Goal: Task Accomplishment & Management: Complete application form

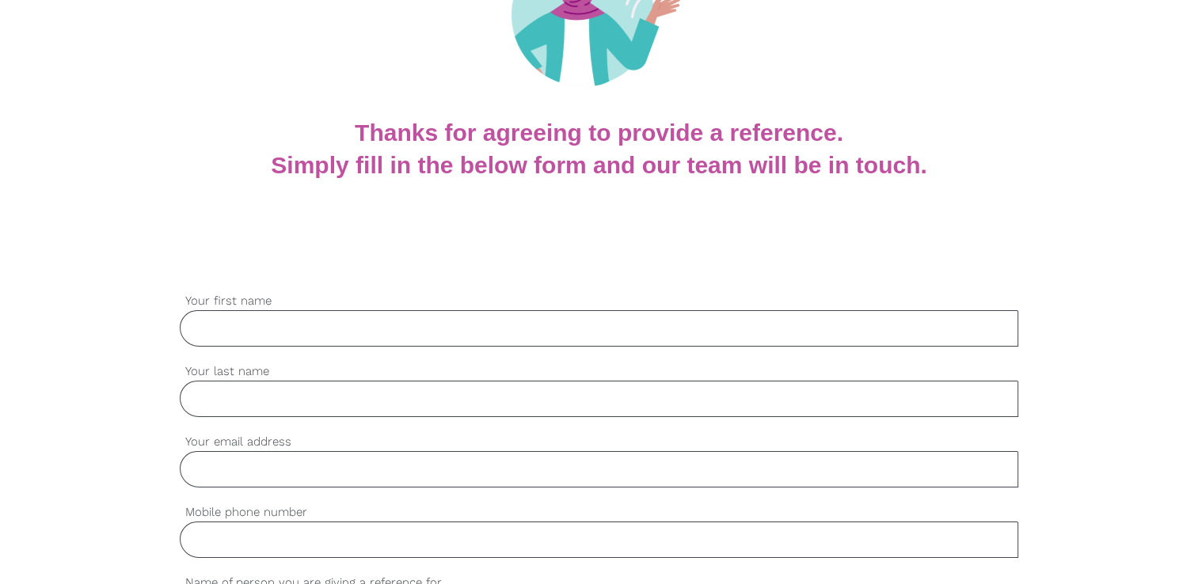
scroll to position [225, 0]
click at [501, 334] on input "Your first name" at bounding box center [599, 330] width 838 height 36
type input "Jashandeep"
type input "Kaur"
type input "sidhujashan773@gmail.com"
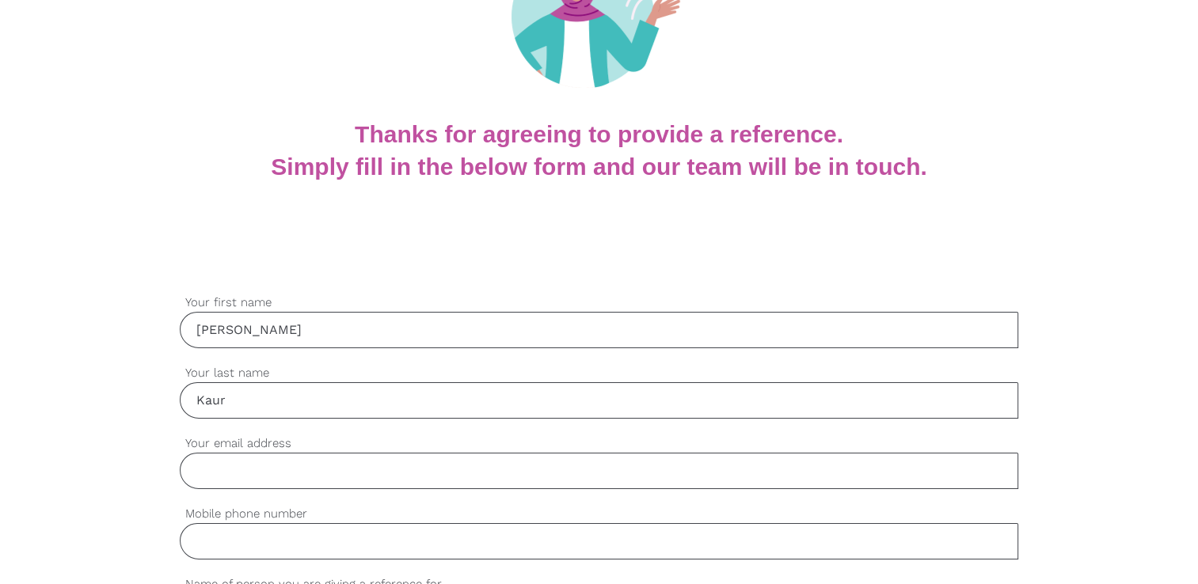
type input "0429393794"
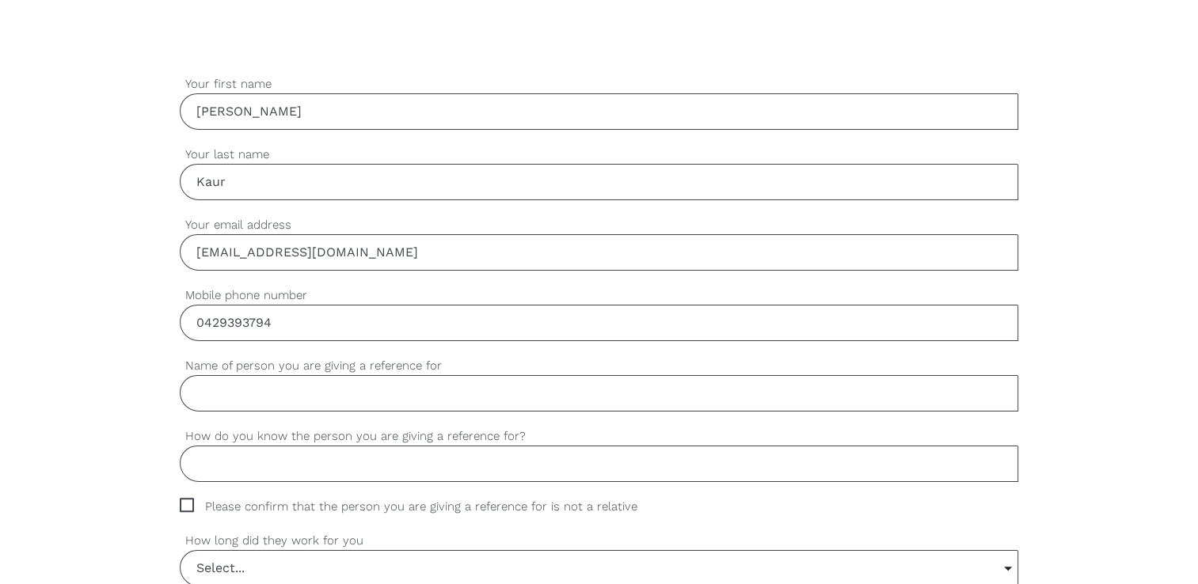
scroll to position [443, 0]
click at [439, 394] on input "Name of person you are giving a reference for" at bounding box center [599, 394] width 838 height 36
type input "Ramanpreet singh"
click at [360, 472] on input "How do you know the person you are giving a reference for?" at bounding box center [599, 465] width 838 height 36
type input "f"
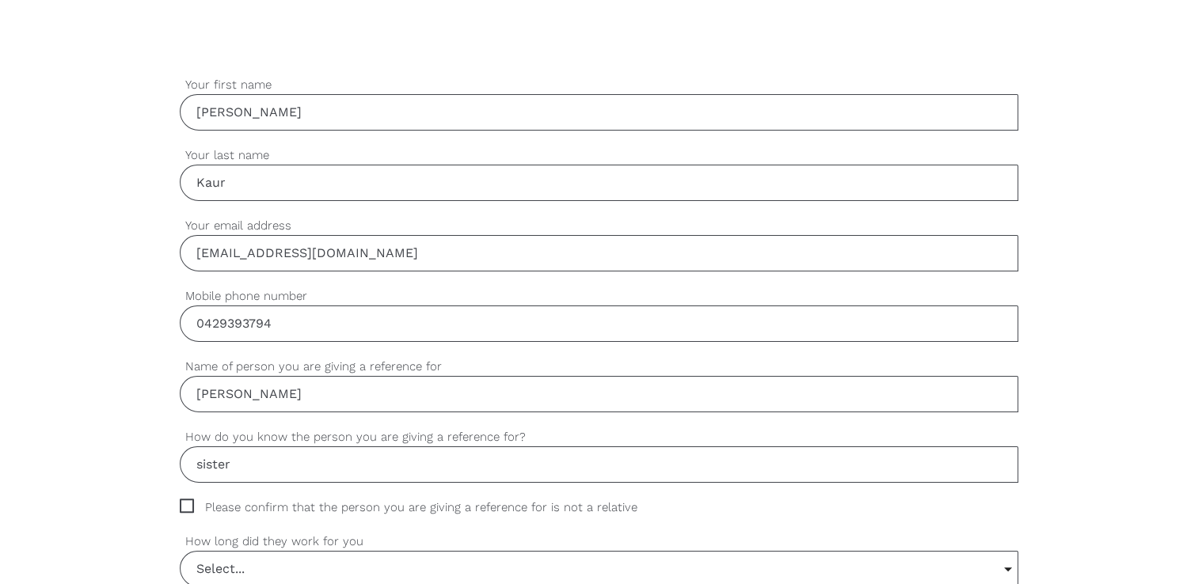
type input "sister"
click at [184, 507] on span "Please confirm that the person you are giving a reference for is not a relative" at bounding box center [424, 508] width 488 height 18
click at [184, 507] on input "Please confirm that the person you are giving a reference for is not a relative" at bounding box center [185, 504] width 10 height 10
checkbox input "true"
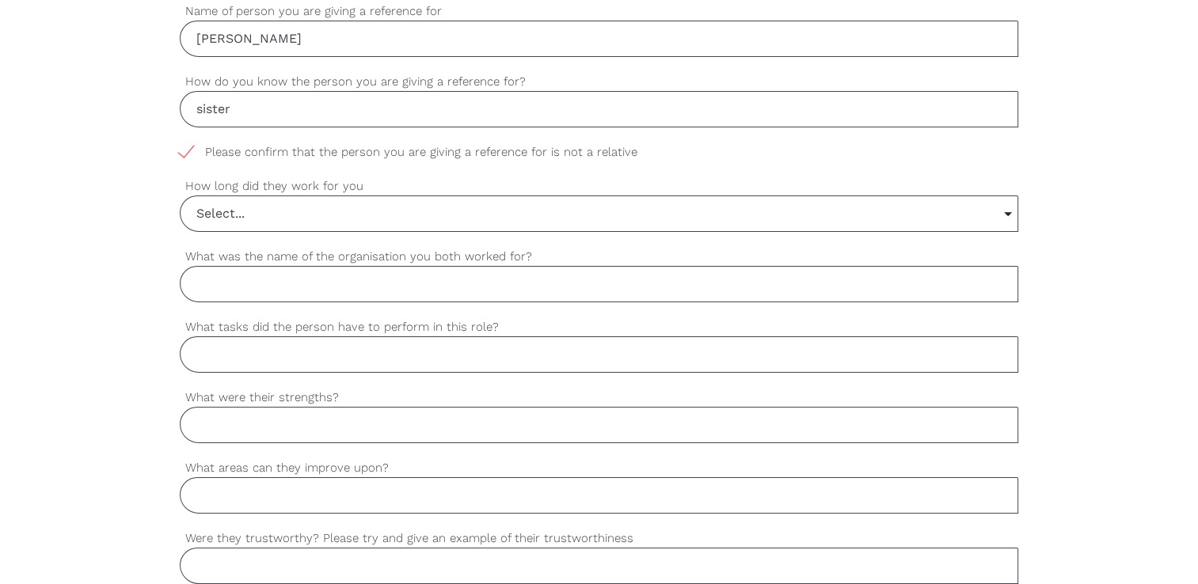
scroll to position [800, 0]
click at [260, 220] on input "Select..." at bounding box center [599, 212] width 837 height 35
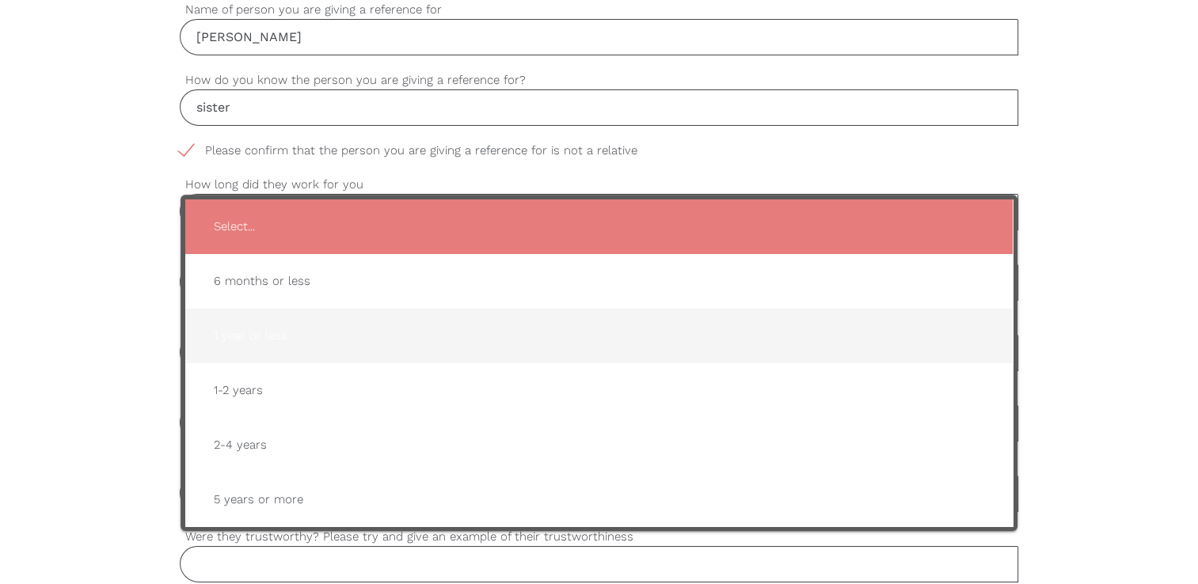
click at [234, 331] on span "1 year or less" at bounding box center [599, 336] width 796 height 39
type input "1 year or less"
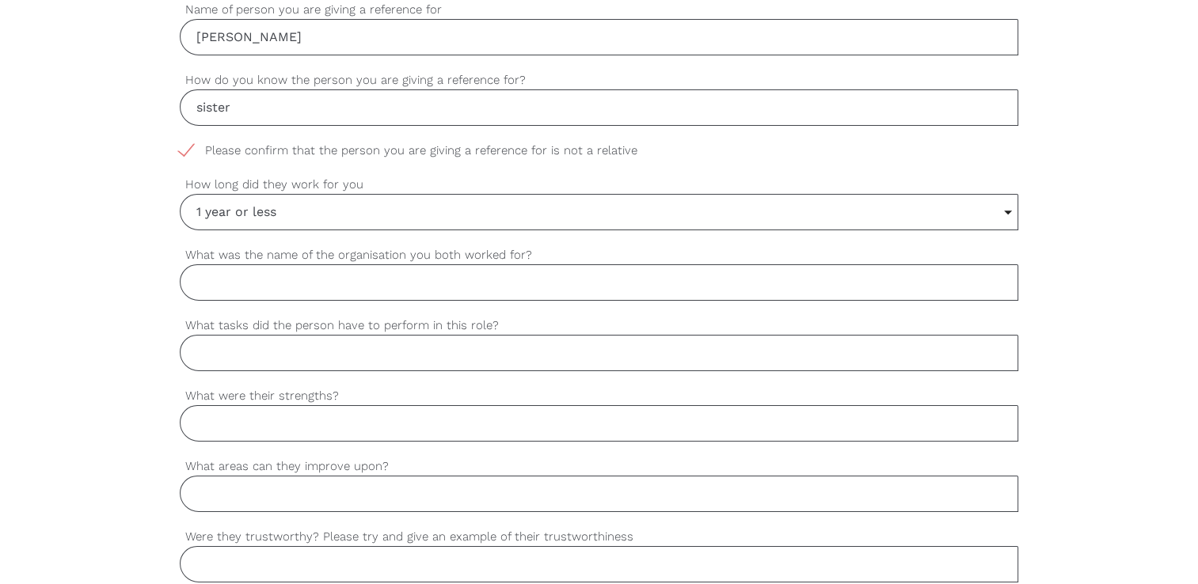
click at [270, 283] on input "What was the name of the organisation you both worked for?" at bounding box center [599, 282] width 838 height 36
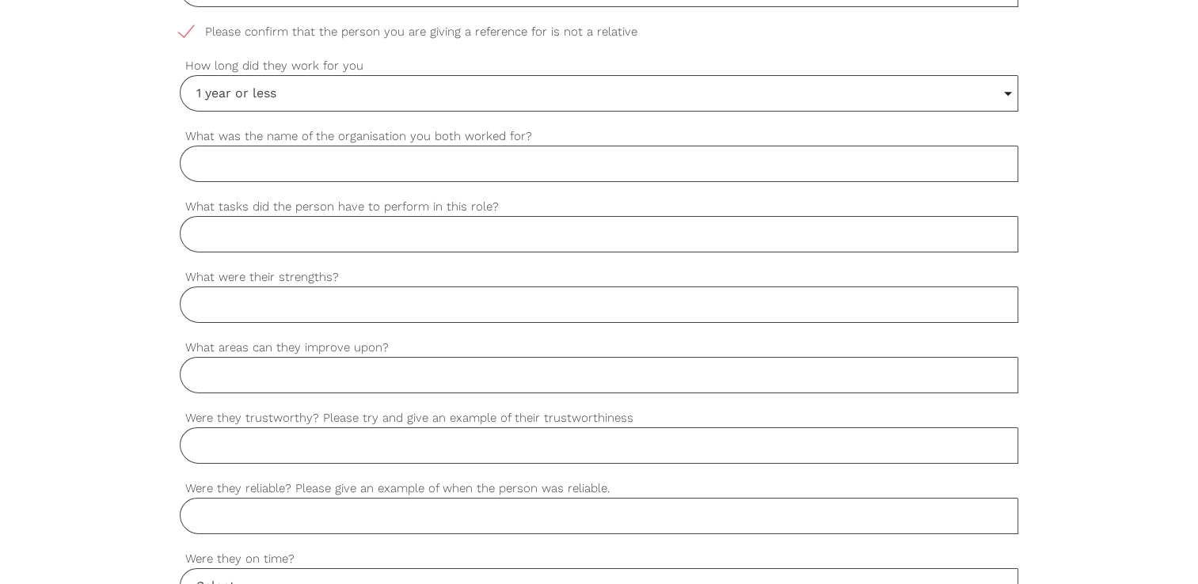
scroll to position [915, 0]
type input "h"
type input "Heritage care bayswater north"
click at [262, 227] on input "What tasks did the person have to perform in this role?" at bounding box center [599, 237] width 838 height 36
type input "PCA"
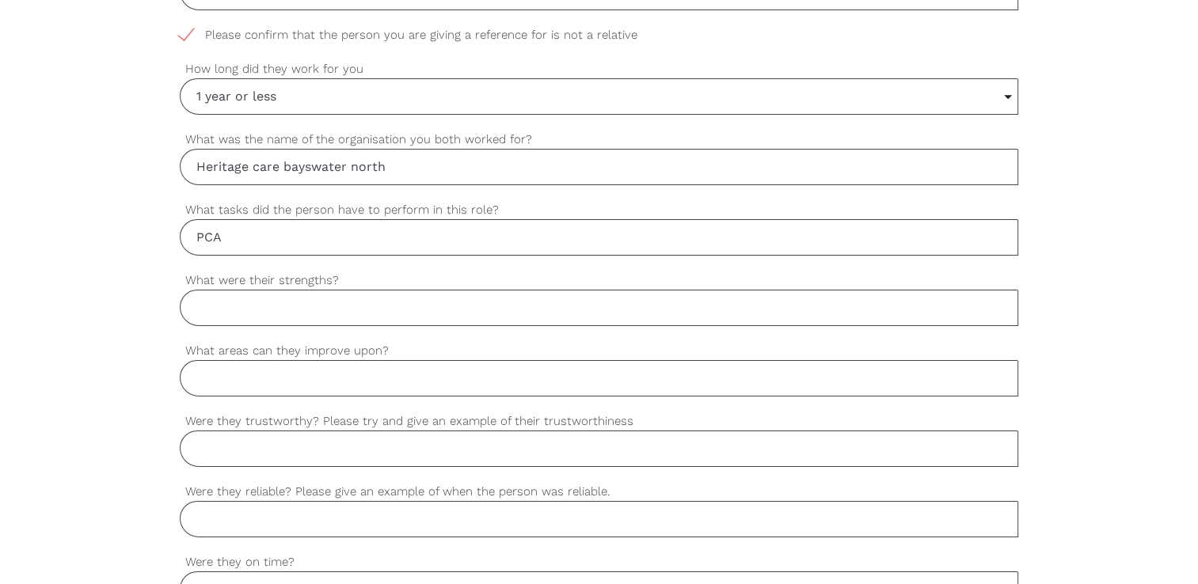
click at [210, 306] on input "What were their strengths?" at bounding box center [599, 308] width 838 height 36
click at [255, 368] on input "What areas can they improve upon?" at bounding box center [599, 378] width 838 height 36
type input "nothing"
click at [213, 447] on input "Were they trustworthy? Please try and give an example of their trustworthiness" at bounding box center [599, 449] width 838 height 36
type input "yes, she is very hardworking"
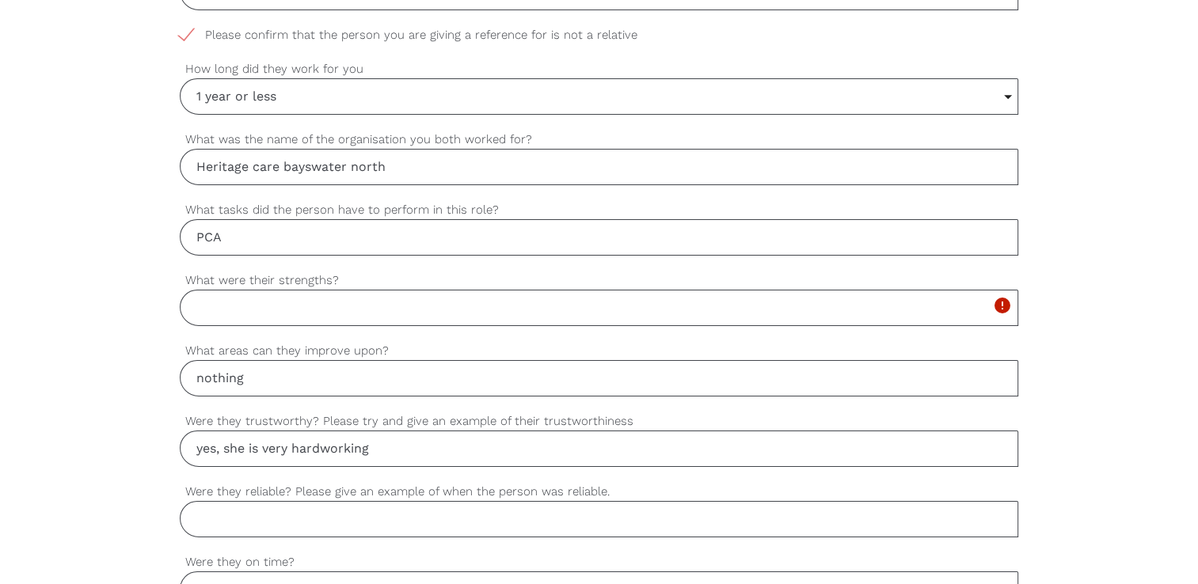
click at [206, 508] on input "Were they reliable? Please give an example of when the person was reliable." at bounding box center [599, 519] width 838 height 36
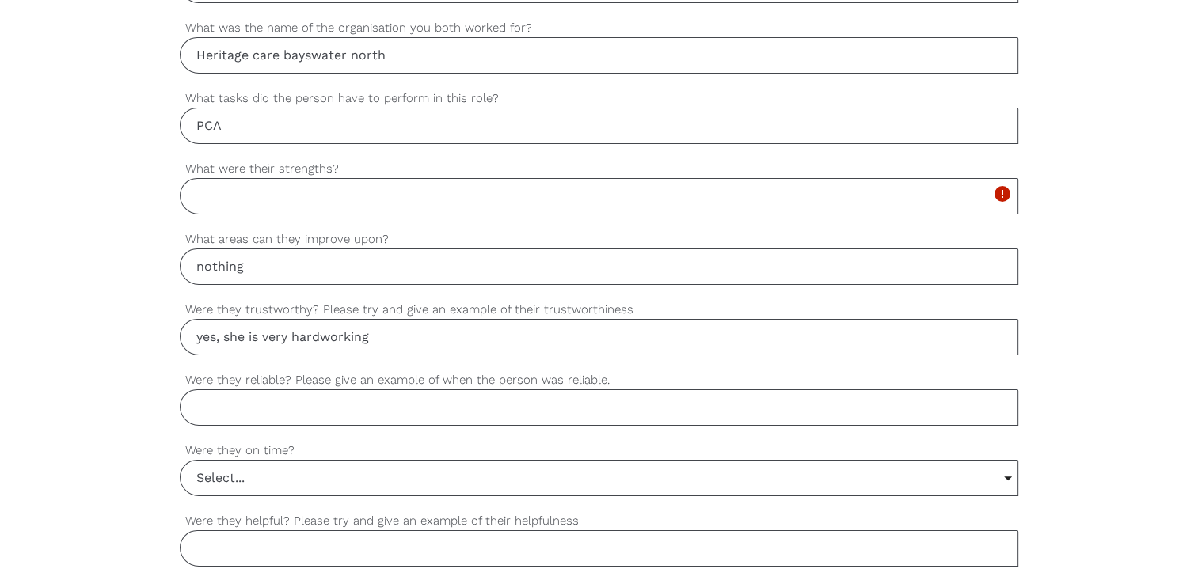
scroll to position [1020, 0]
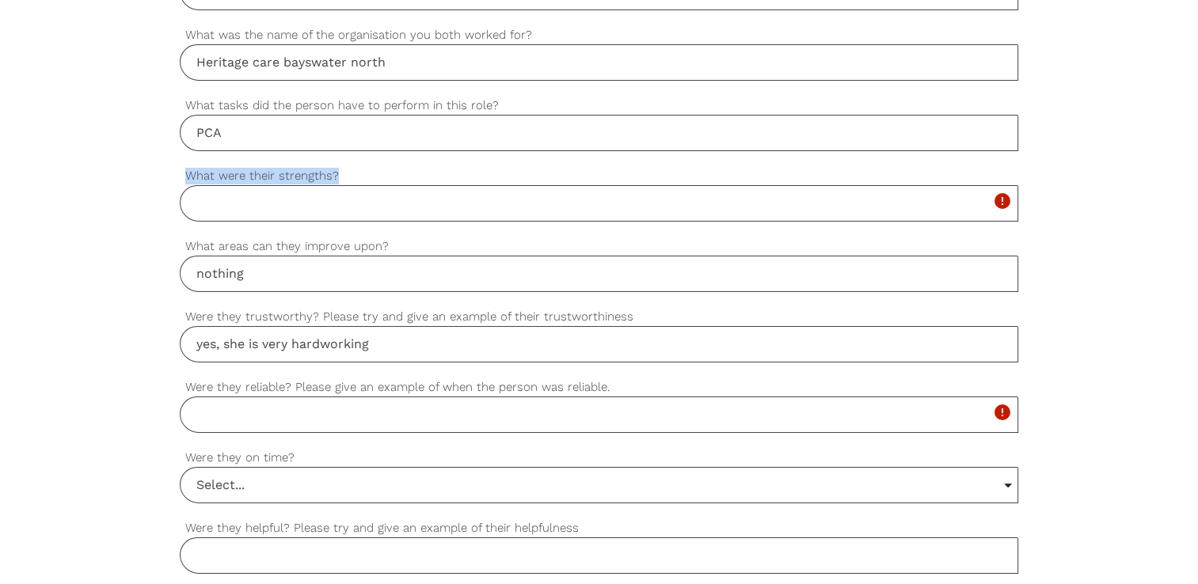
drag, startPoint x: 188, startPoint y: 172, endPoint x: 336, endPoint y: 173, distance: 148.1
click at [336, 173] on label "What were their strengths?" at bounding box center [599, 176] width 838 height 18
copy label "What were their strengths?"
click at [196, 197] on input "What were their strengths?" at bounding box center [599, 203] width 838 height 36
paste input "Their strengths were strong communication skills, good time management, and a c…"
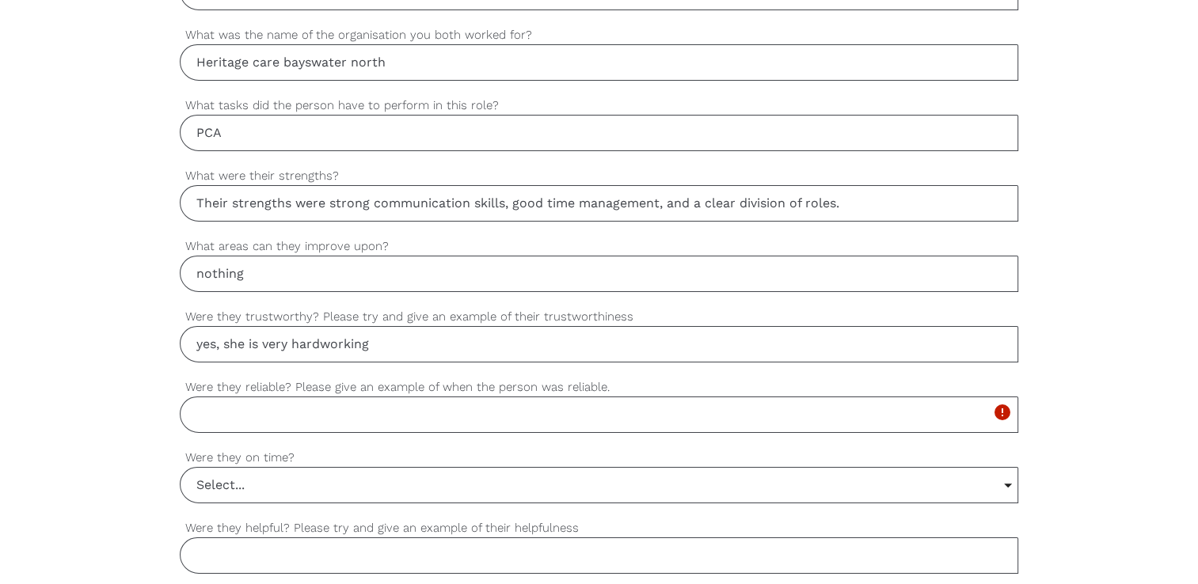
type input "Their strengths were strong communication skills, good time management, and a c…"
drag, startPoint x: 184, startPoint y: 242, endPoint x: 386, endPoint y: 245, distance: 201.1
click at [386, 245] on label "What areas can they improve upon?" at bounding box center [599, 247] width 838 height 18
copy label "What areas can they improve upon?"
click at [169, 321] on div "settings Jashandeep Your first name settings Kaur Your last name settings sidhu…" at bounding box center [599, 210] width 1198 height 1487
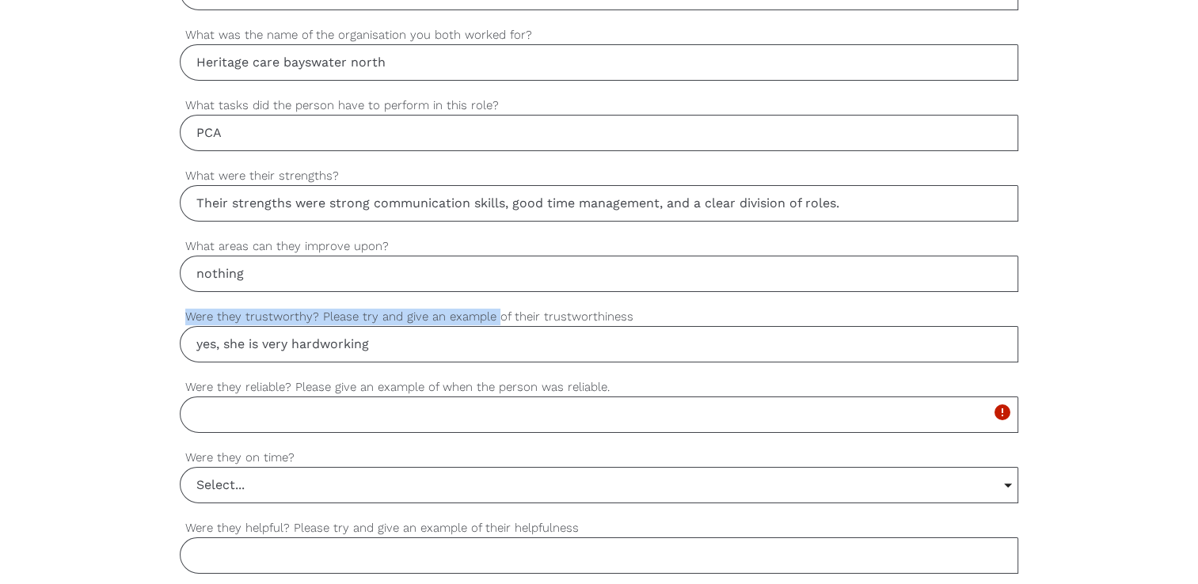
drag, startPoint x: 184, startPoint y: 312, endPoint x: 492, endPoint y: 319, distance: 308.1
click at [492, 319] on label "Were they trustworthy? Please try and give an example of their trustworthiness" at bounding box center [599, 317] width 838 height 18
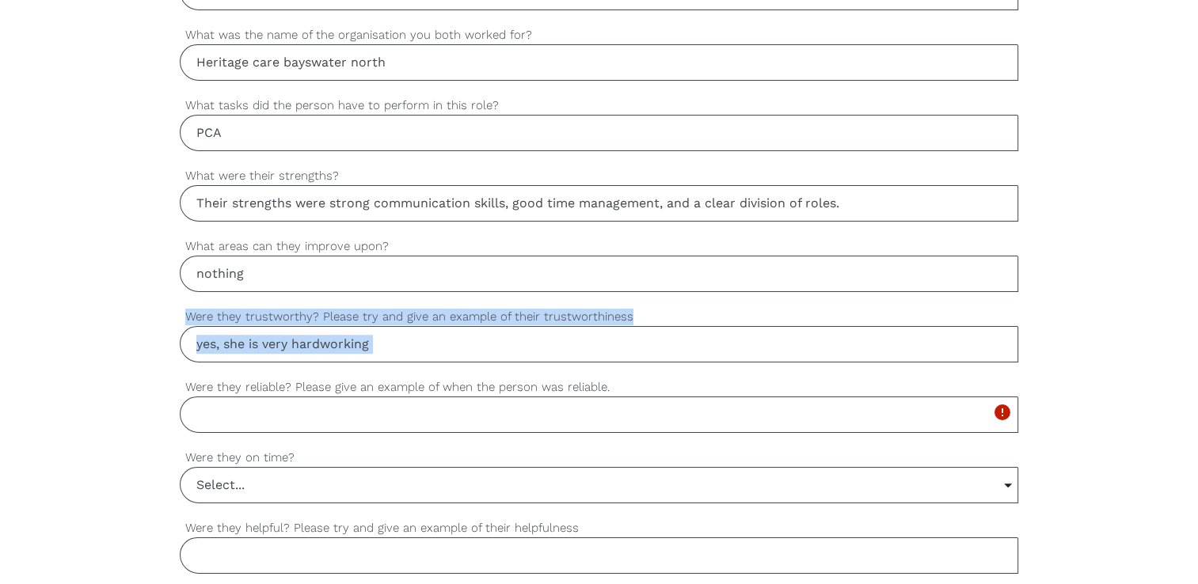
drag, startPoint x: 492, startPoint y: 319, endPoint x: 199, endPoint y: 322, distance: 293.7
click at [199, 322] on div "yes, she is very hardworking Were they trustworthy? Please try and give an exam…" at bounding box center [599, 335] width 838 height 55
click at [412, 343] on input "yes, she is very hardworking" at bounding box center [599, 344] width 838 height 36
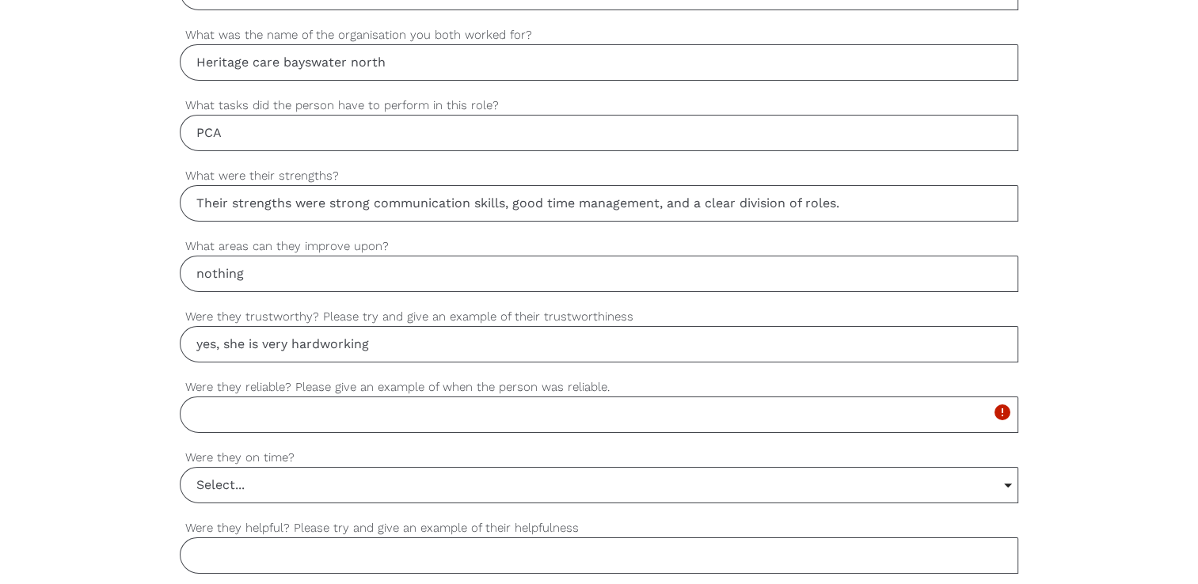
click at [625, 312] on label "Were they trustworthy? Please try and give an example of their trustworthiness" at bounding box center [599, 317] width 838 height 18
click at [625, 326] on input "yes, she is very hardworking" at bounding box center [599, 344] width 838 height 36
click at [625, 312] on label "Were they trustworthy? Please try and give an example of their trustworthiness" at bounding box center [599, 317] width 838 height 18
click at [625, 326] on input "yes, she is very hardworking" at bounding box center [599, 344] width 838 height 36
click at [621, 314] on label "Were they trustworthy? Please try and give an example of their trustworthiness" at bounding box center [599, 317] width 838 height 18
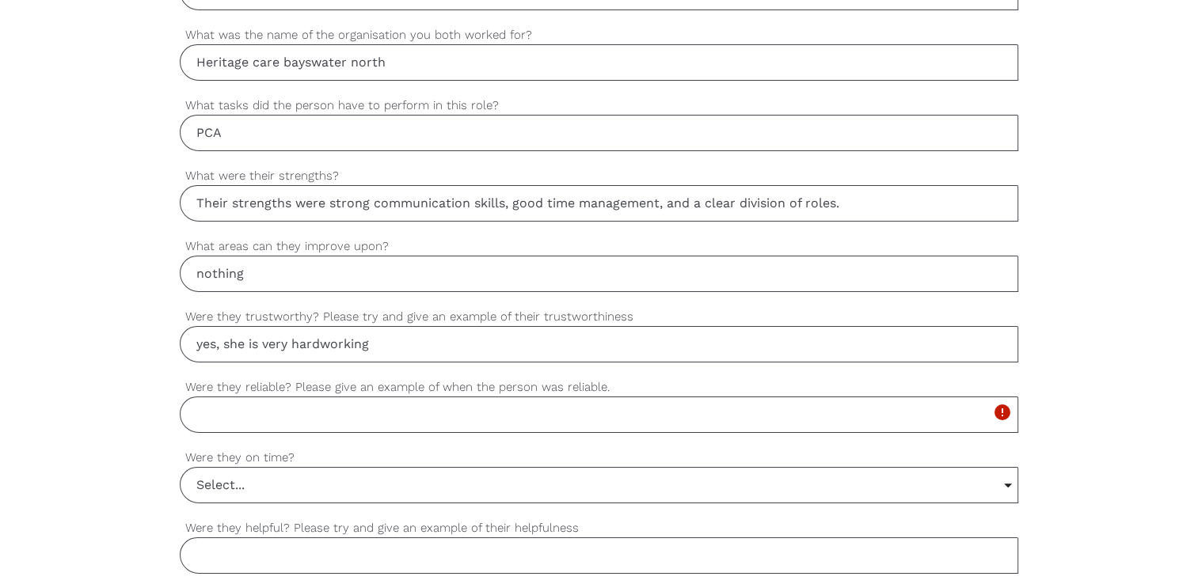
click at [621, 326] on input "yes, she is very hardworking" at bounding box center [599, 344] width 838 height 36
click at [621, 314] on label "Were they trustworthy? Please try and give an example of their trustworthiness" at bounding box center [599, 317] width 838 height 18
click at [621, 326] on input "yes, she is very hardworking" at bounding box center [599, 344] width 838 height 36
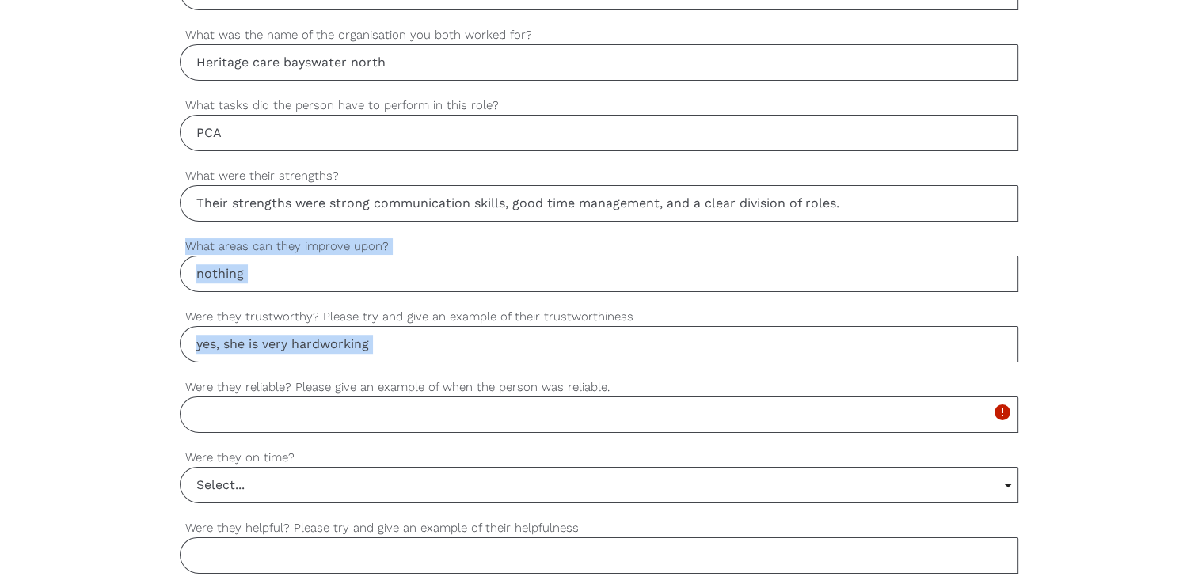
drag, startPoint x: 184, startPoint y: 311, endPoint x: 514, endPoint y: 302, distance: 330.3
click at [514, 302] on div "settings Jashandeep Your first name settings Kaur Your last name settings sidhu…" at bounding box center [599, 210] width 838 height 1423
drag, startPoint x: 514, startPoint y: 302, endPoint x: 474, endPoint y: 347, distance: 59.4
click at [474, 347] on input "yes, she is very hardworking" at bounding box center [599, 344] width 838 height 36
click at [684, 283] on input "nothing" at bounding box center [599, 274] width 838 height 36
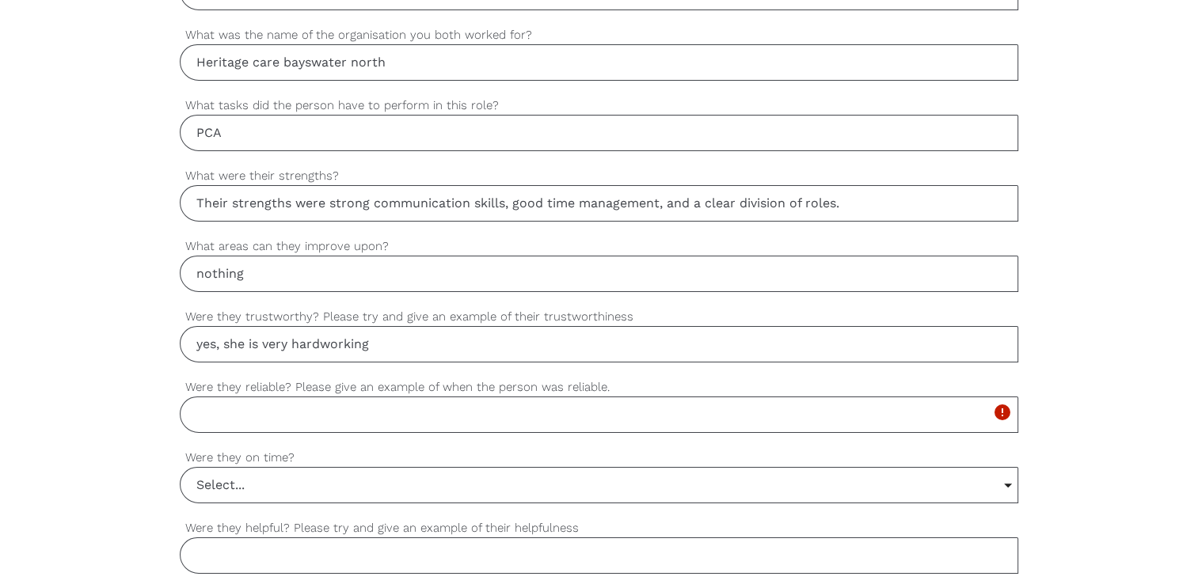
click at [622, 312] on label "Were they trustworthy? Please try and give an example of their trustworthiness" at bounding box center [599, 317] width 838 height 18
click at [622, 326] on input "yes, she is very hardworking" at bounding box center [599, 344] width 838 height 36
click at [622, 312] on label "Were they trustworthy? Please try and give an example of their trustworthiness" at bounding box center [599, 317] width 838 height 18
click at [622, 326] on input "yes, she is very hardworking" at bounding box center [599, 344] width 838 height 36
click at [624, 311] on label "Were they trustworthy? Please try and give an example of their trustworthiness" at bounding box center [599, 317] width 838 height 18
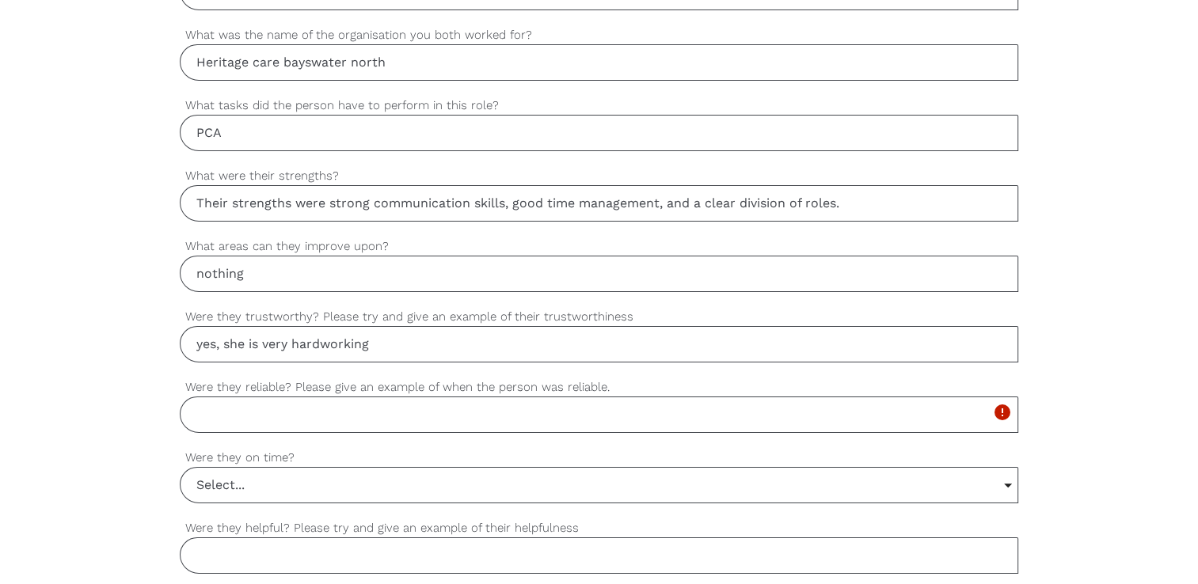
click at [624, 326] on input "yes, she is very hardworking" at bounding box center [599, 344] width 838 height 36
click at [624, 311] on label "Were they trustworthy? Please try and give an example of their trustworthiness" at bounding box center [599, 317] width 838 height 18
click at [624, 326] on input "yes, she is very hardworking" at bounding box center [599, 344] width 838 height 36
click at [624, 314] on label "Were they trustworthy? Please try and give an example of their trustworthiness" at bounding box center [599, 317] width 838 height 18
click at [624, 326] on input "yes, she is very hardworking" at bounding box center [599, 344] width 838 height 36
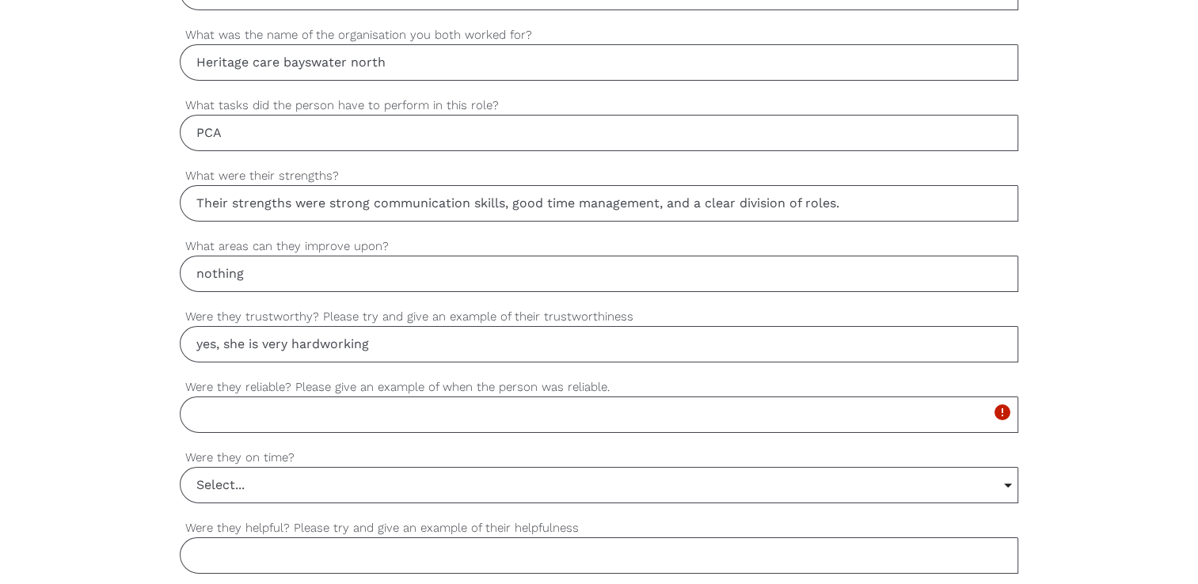
click at [624, 314] on label "Were they trustworthy? Please try and give an example of their trustworthiness" at bounding box center [599, 317] width 838 height 18
click at [624, 326] on input "yes, she is very hardworking" at bounding box center [599, 344] width 838 height 36
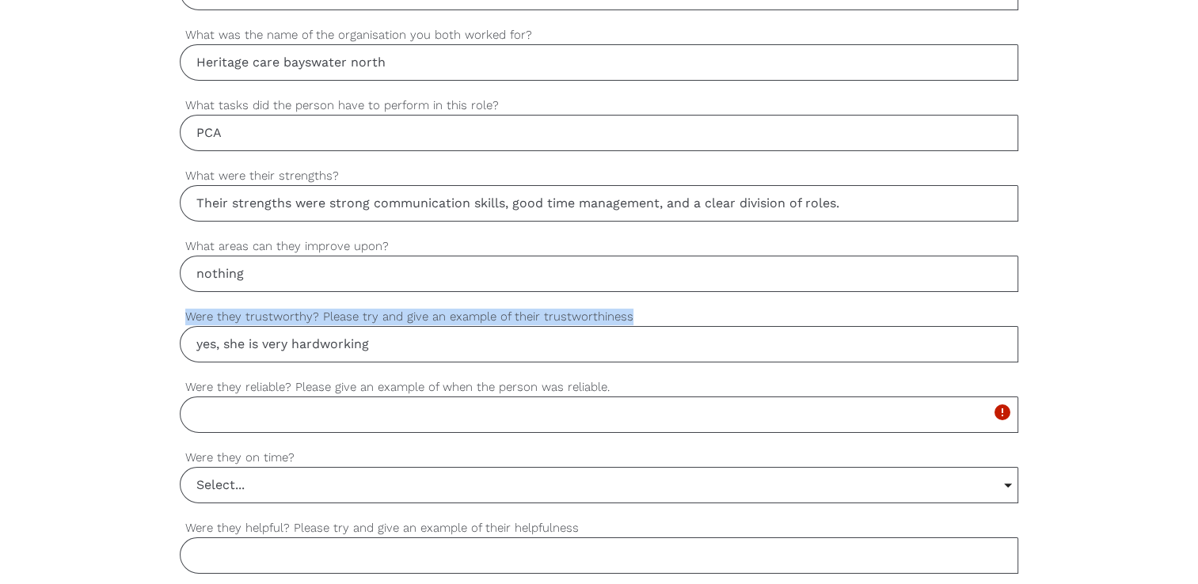
drag, startPoint x: 184, startPoint y: 312, endPoint x: 625, endPoint y: 312, distance: 441.8
click at [625, 312] on label "Were they trustworthy? Please try and give an example of their trustworthiness" at bounding box center [599, 317] width 838 height 18
copy label "Were they trustworthy? Please try and give an example of their trustworthiness"
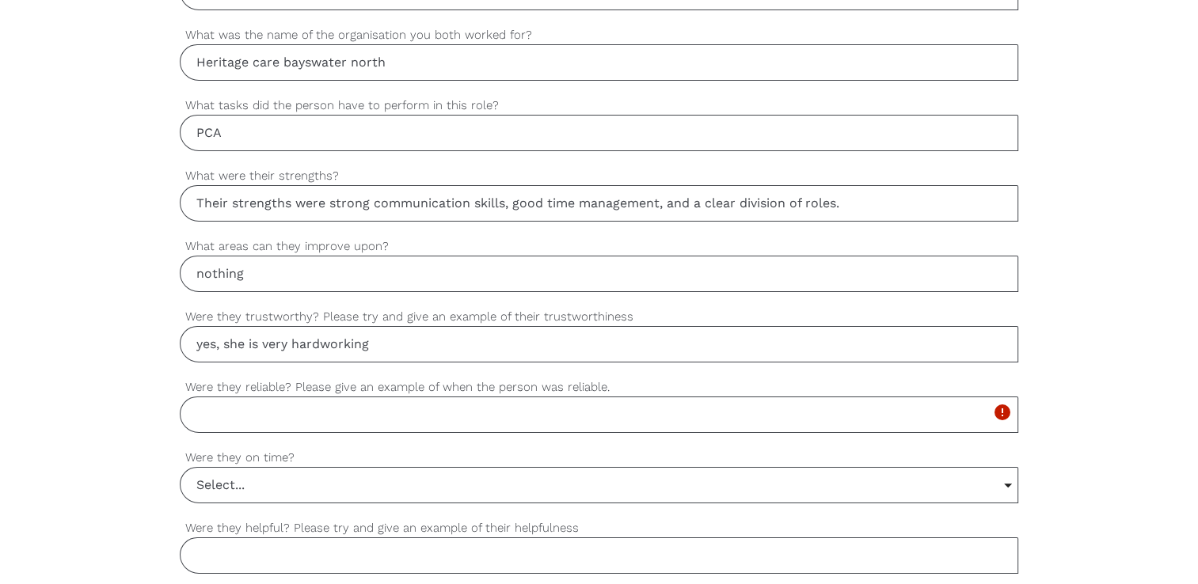
click at [223, 399] on input "Were they reliable? Please give an example of when the person was reliable." at bounding box center [599, 415] width 838 height 36
paste input ""Yes, they were trustworthy. For example, one team member promised to complete …"
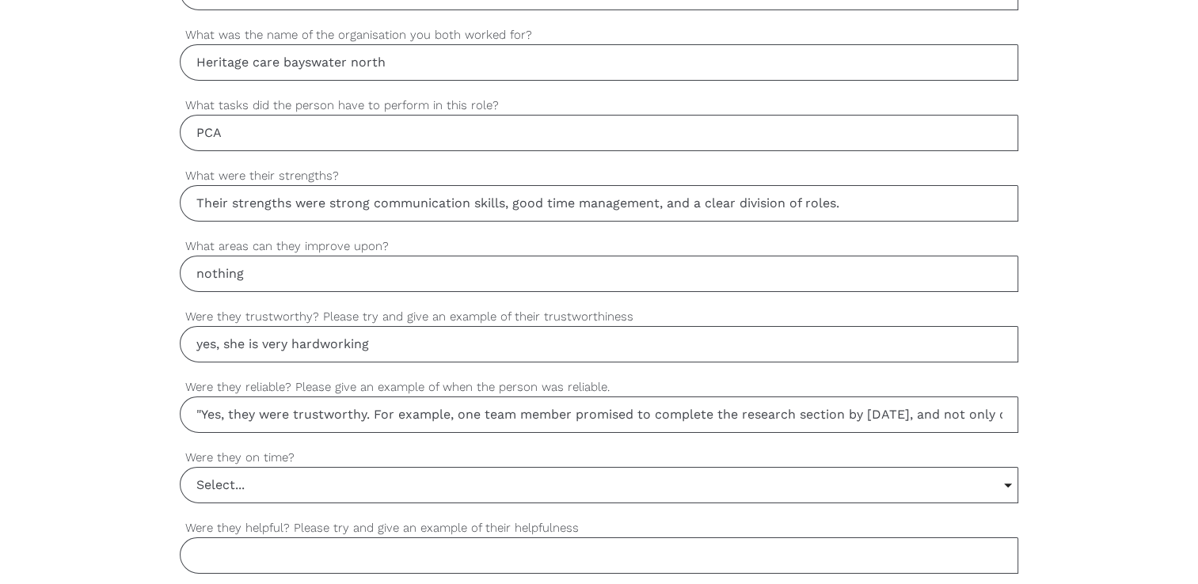
scroll to position [0, 439]
type input ""Yes, they were trustworthy. For example, one team member promised to complete …"
click at [377, 347] on input "yes, she is very hardworking" at bounding box center [599, 344] width 838 height 36
type input "y"
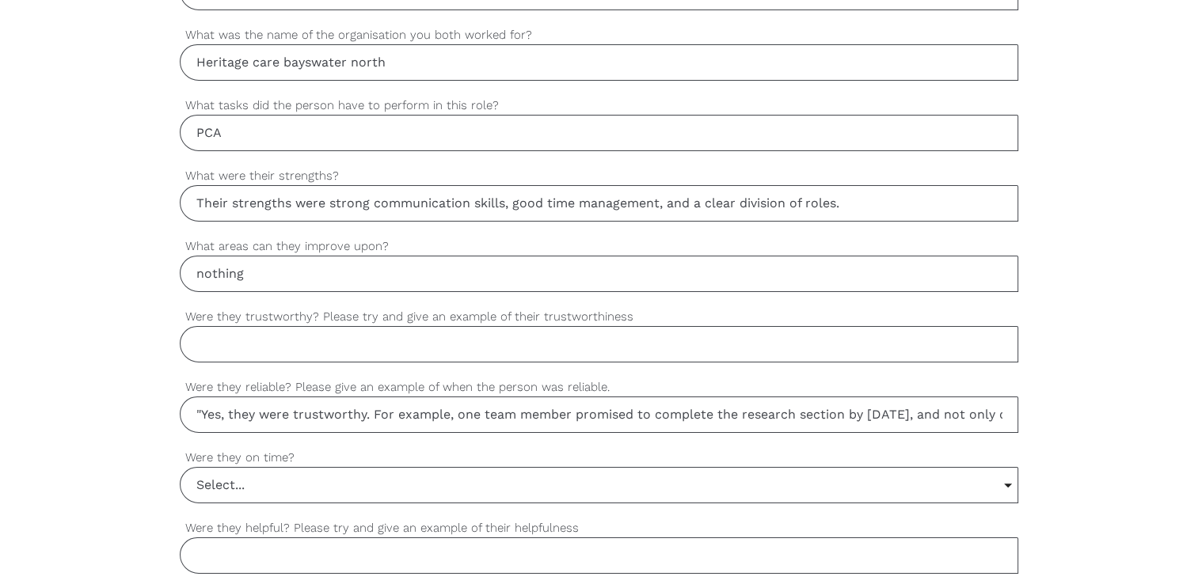
paste input ""Yes, they were trustworthy. For example, one team member promised to complete …"
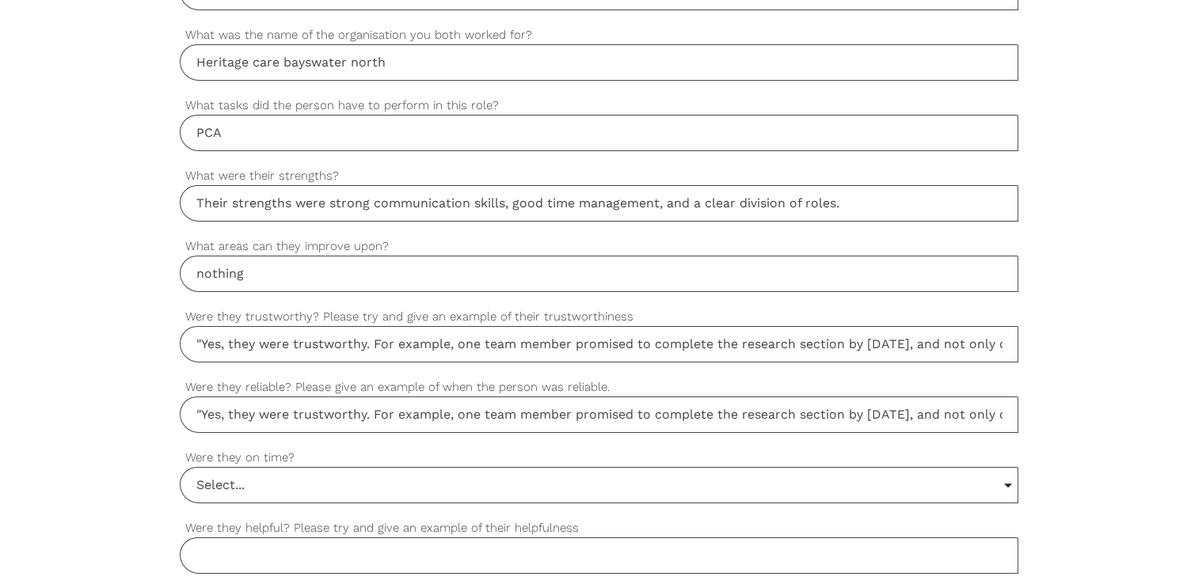
scroll to position [0, 439]
type input ""Yes, they were trustworthy. For example, one team member promised to complete …"
click at [1005, 407] on input ""Yes, they were trustworthy. For example, one team member promised to complete …" at bounding box center [599, 415] width 838 height 36
click at [636, 415] on input "d they deliver on time, but the work was thorough and well-organized." at bounding box center [599, 415] width 838 height 36
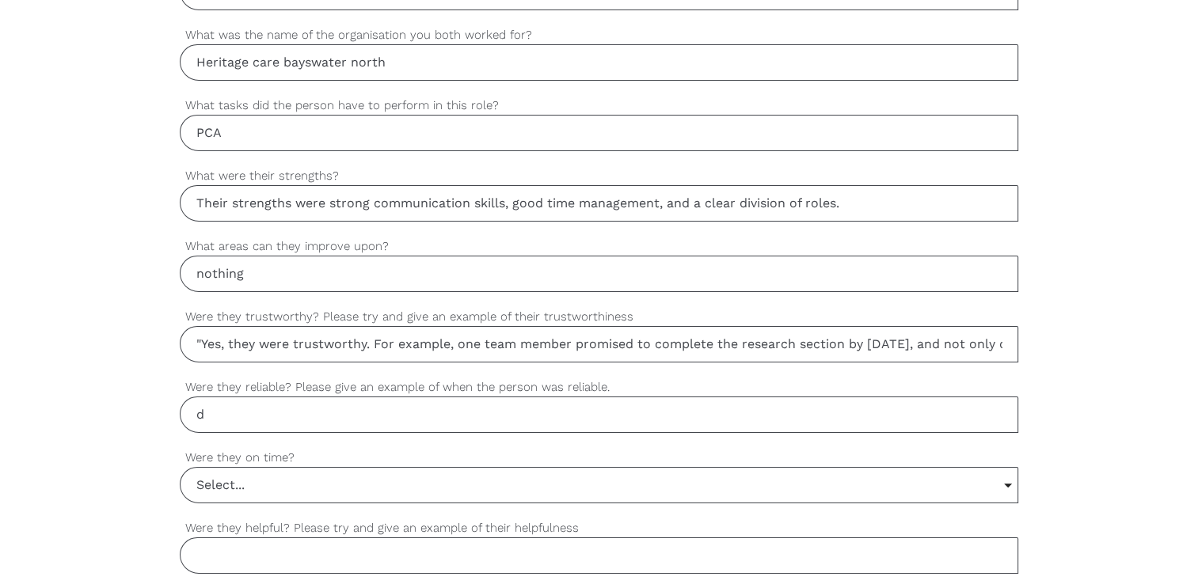
type input "d"
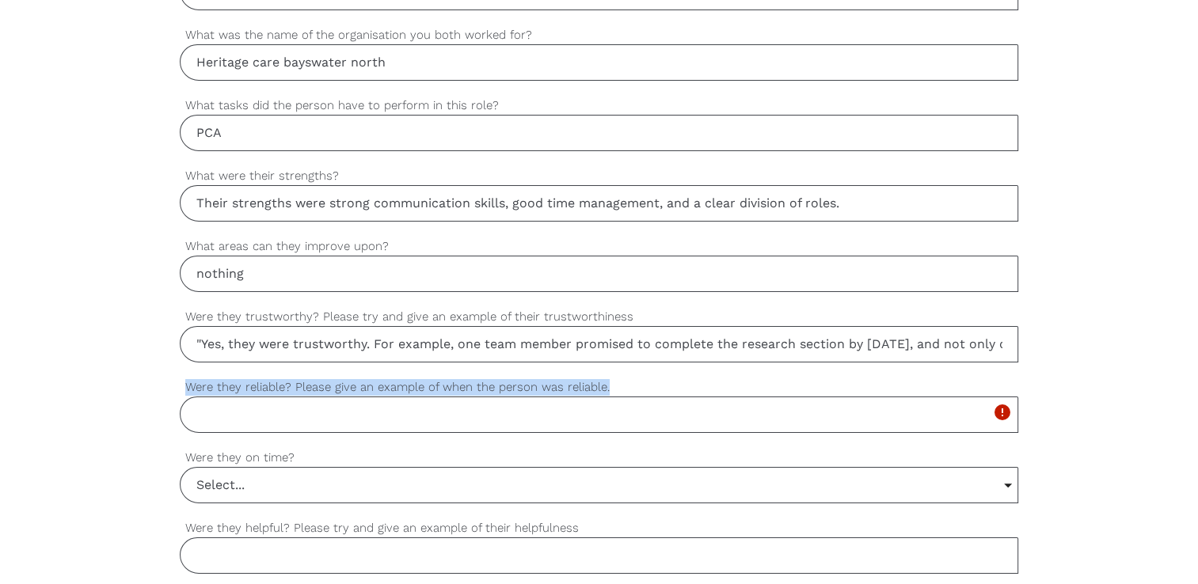
drag, startPoint x: 608, startPoint y: 389, endPoint x: 333, endPoint y: 397, distance: 275.6
click at [333, 397] on div "Were they reliable? Please give an example of when the person was reliable. Ple…" at bounding box center [599, 405] width 838 height 55
click at [171, 386] on div "settings Jashandeep Your first name settings Kaur Your last name settings sidhu…" at bounding box center [599, 210] width 1198 height 1487
drag, startPoint x: 184, startPoint y: 385, endPoint x: 629, endPoint y: 391, distance: 445.8
click at [629, 391] on label "Were they reliable? Please give an example of when the person was reliable." at bounding box center [599, 387] width 838 height 18
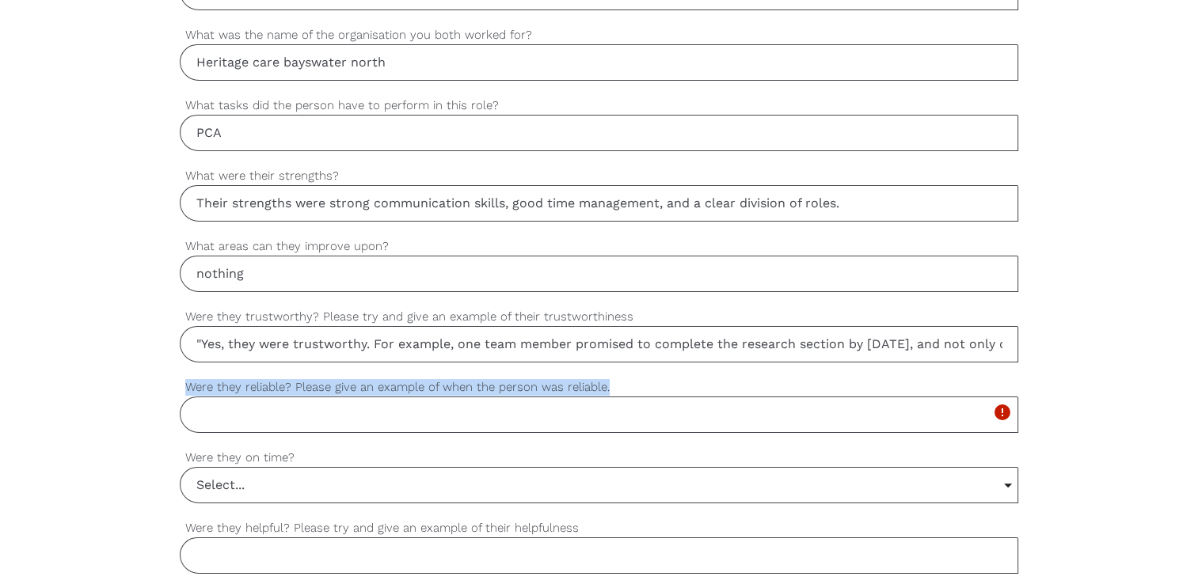
copy label "Were they reliable? Please give an example of when the person was reliable."
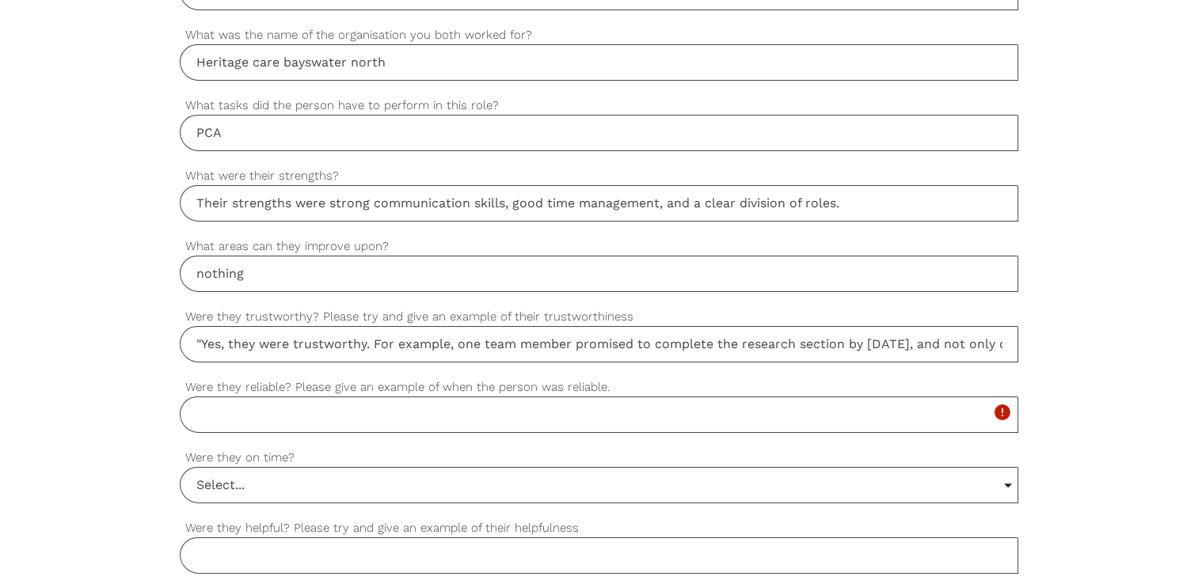
click at [241, 407] on input "Were they reliable? Please give an example of when the person was reliable." at bounding box center [599, 415] width 838 height 36
paste input ""Yes, they were very reliable. For instance, during a critical stage of the pro…"
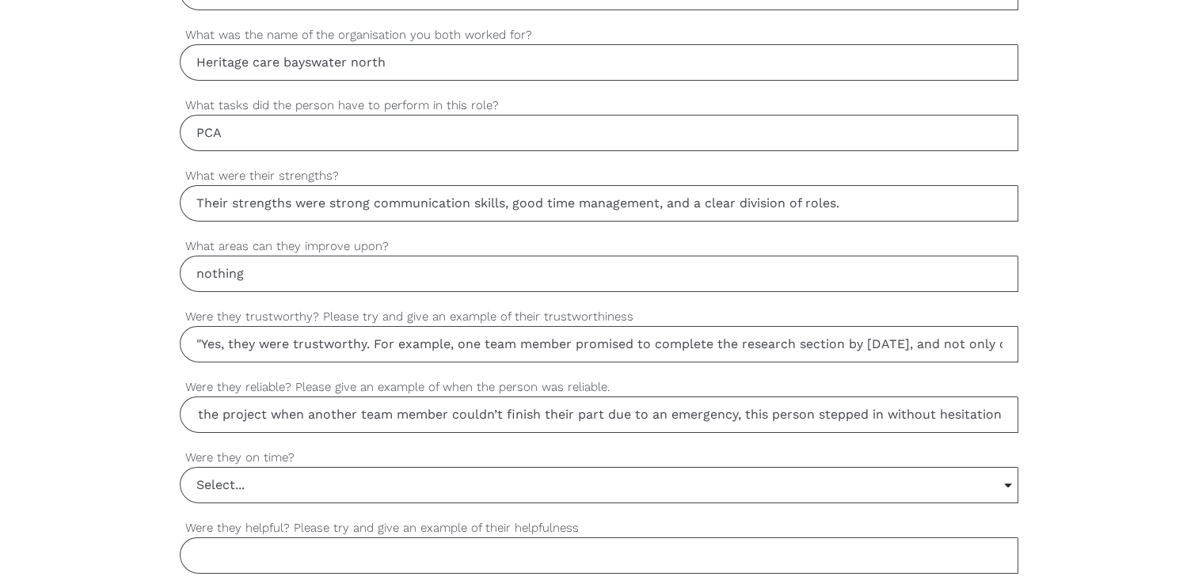
type input ""Yes, they were very reliable. For instance, during a critical stage of the pro…"
click at [204, 475] on input "Select..." at bounding box center [599, 485] width 837 height 35
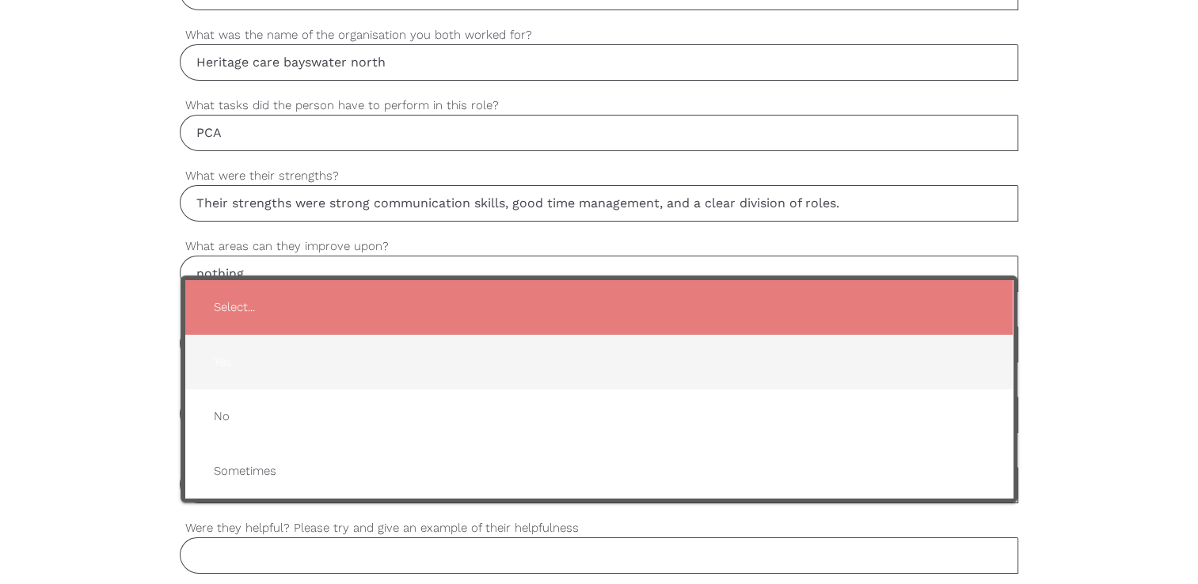
click at [219, 354] on span "Yes" at bounding box center [599, 362] width 796 height 39
type input "Yes"
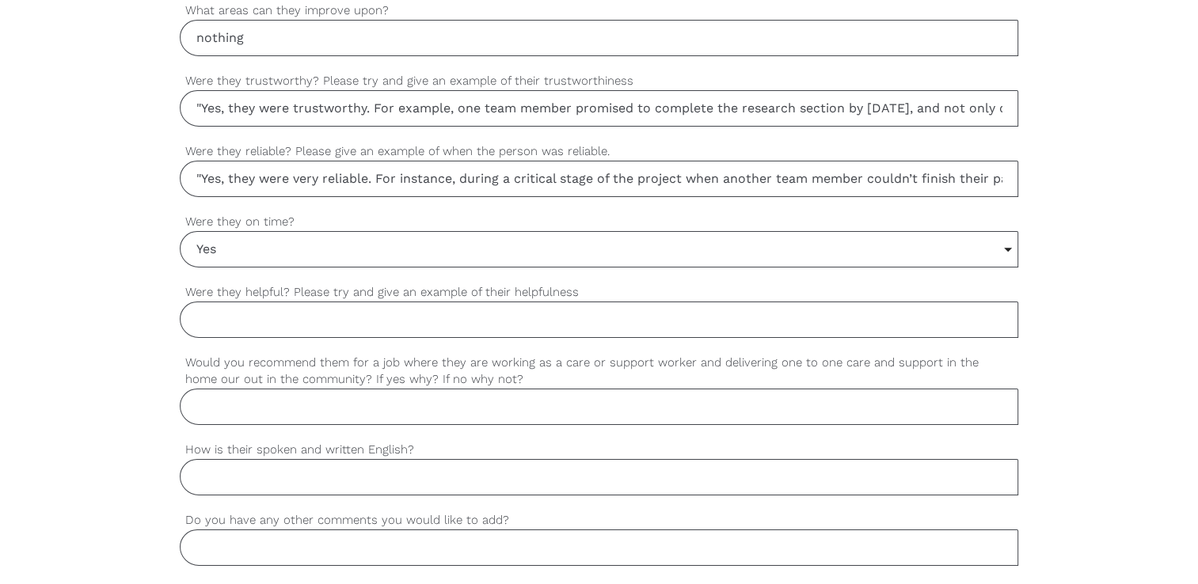
scroll to position [1258, 0]
drag, startPoint x: 184, startPoint y: 285, endPoint x: 583, endPoint y: 283, distance: 399.0
click at [583, 283] on label "Were they helpful? Please try and give an example of their helpfulness" at bounding box center [599, 290] width 838 height 18
copy label "Were they helpful? Please try and give an example of their helpfulness"
click at [240, 316] on input "Were they helpful? Please try and give an example of their helpfulness" at bounding box center [599, 317] width 838 height 36
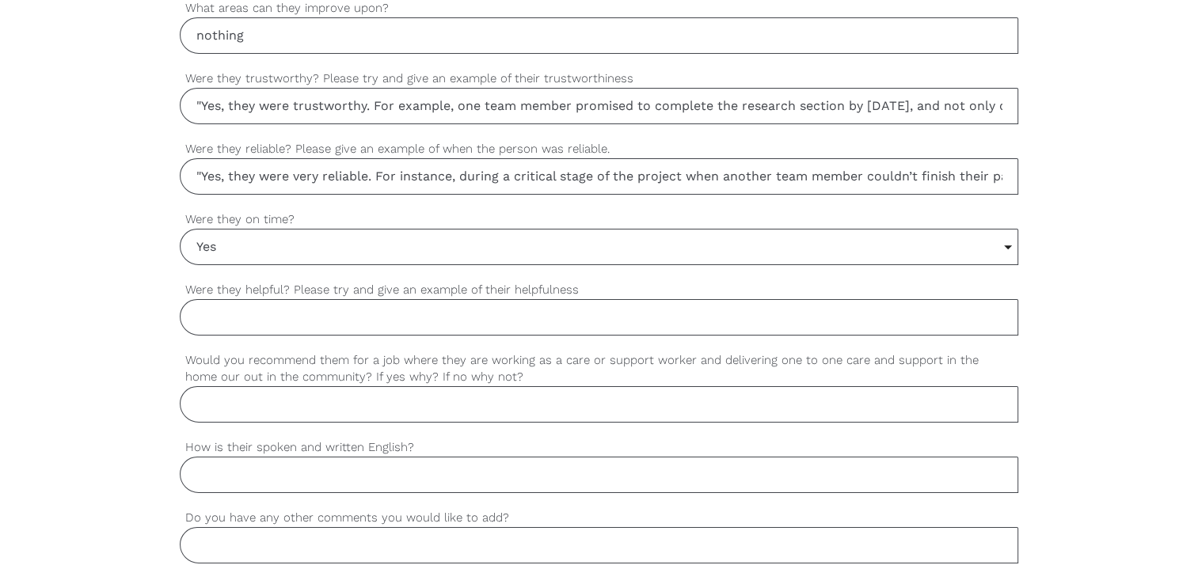
paste input "Yes, they were very helpful throughout the project. One example that stands out…"
type input "Yes, they were very helpful throughout the project. One example that stands out…"
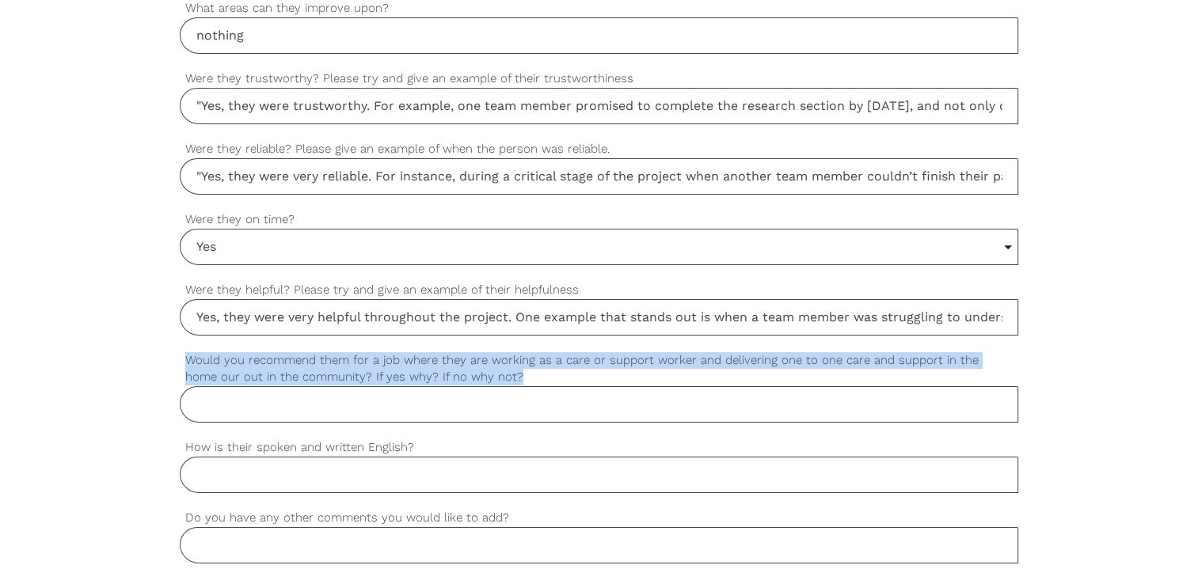
drag, startPoint x: 187, startPoint y: 355, endPoint x: 533, endPoint y: 375, distance: 346.6
click at [533, 375] on label "Would you recommend them for a job where they are working as a care or support …" at bounding box center [599, 369] width 838 height 35
copy label "Would you recommend them for a job where they are working as a care or support …"
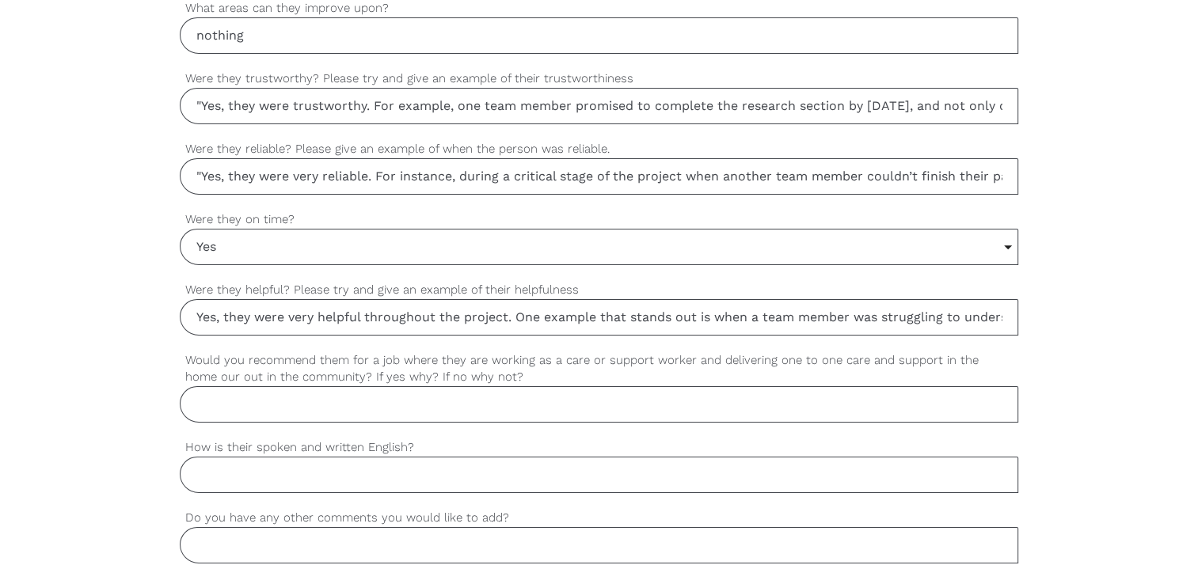
click at [196, 391] on input "Would you recommend them for a job where they are working as a care or support …" at bounding box center [599, 404] width 838 height 36
paste input "Yes, I would recommend them for a role as a care or support worker. Based on my…"
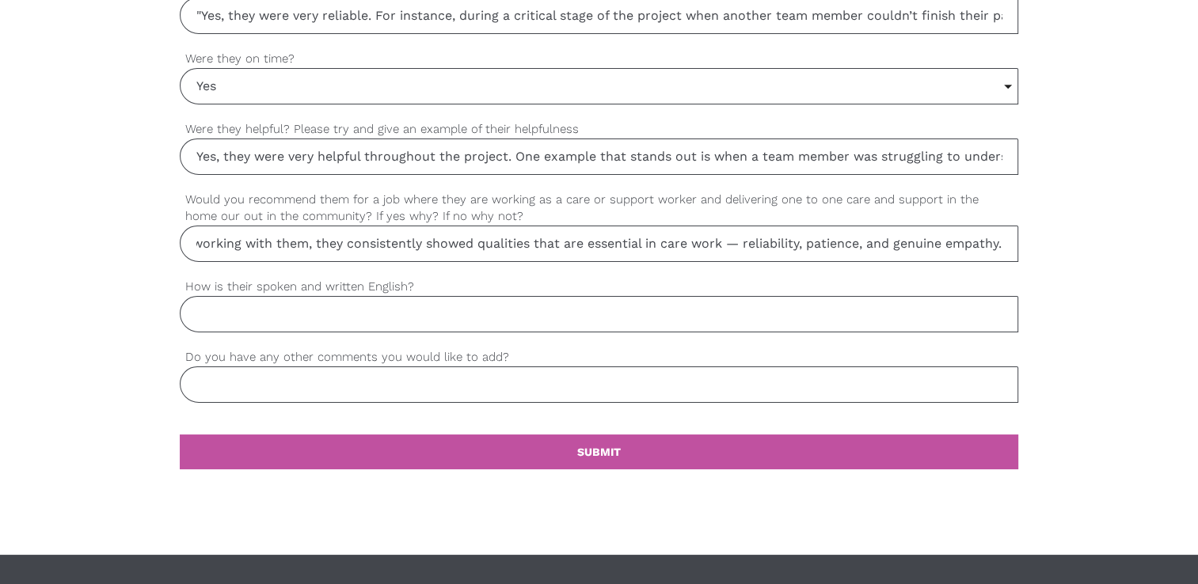
scroll to position [1420, 0]
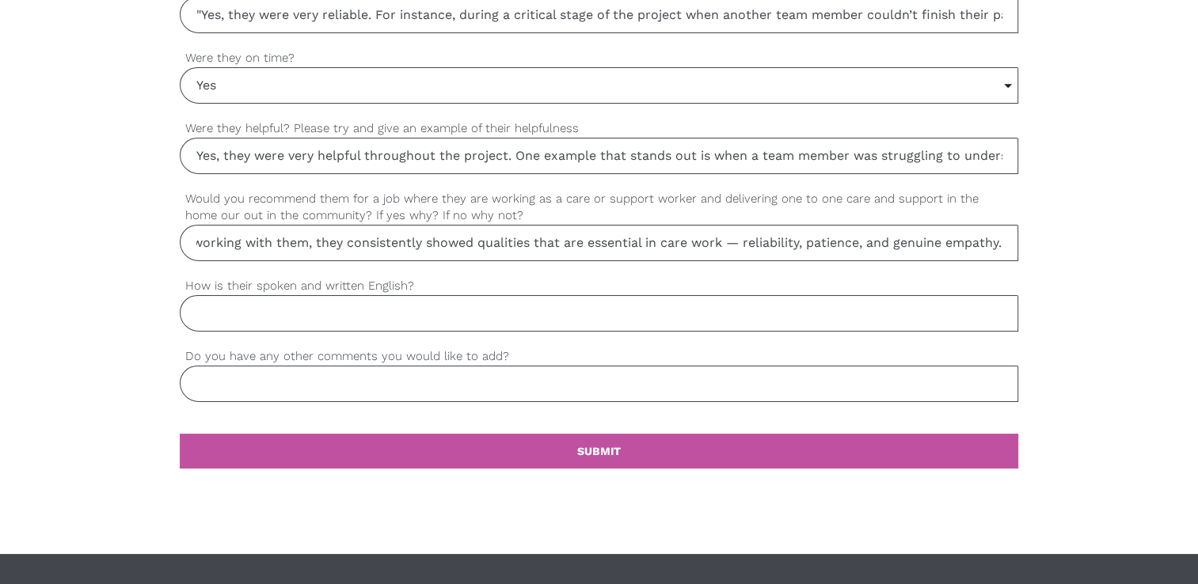
type input "Yes, I would recommend them for a role as a care or support worker. Based on my…"
drag, startPoint x: 178, startPoint y: 279, endPoint x: 409, endPoint y: 280, distance: 230.4
copy label "How is their spoken and written English?"
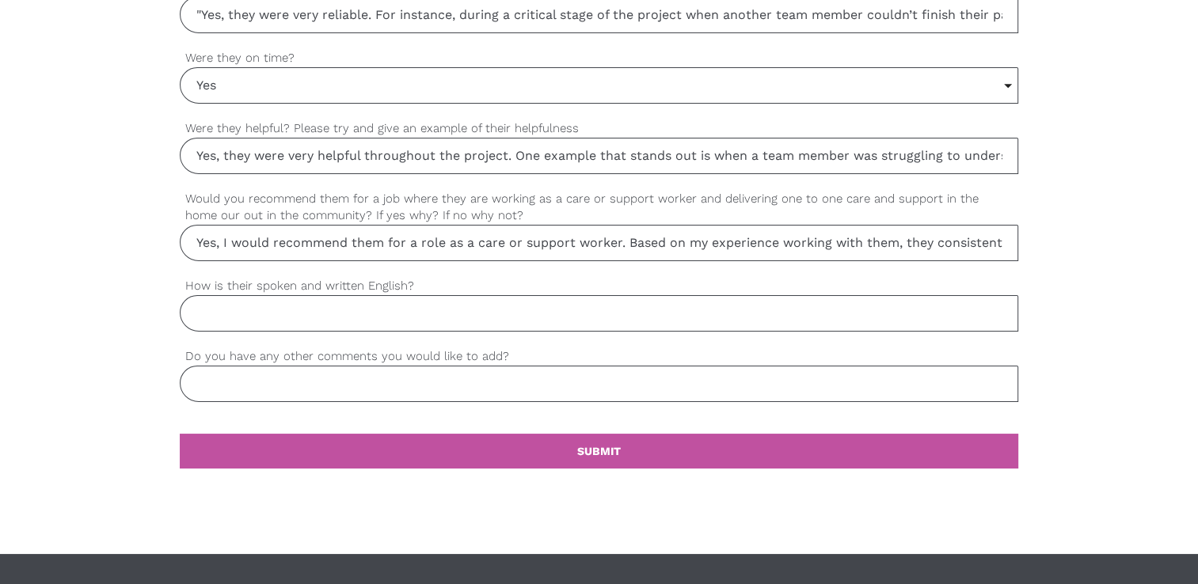
click at [201, 295] on input "How is their spoken and written English?" at bounding box center [599, 313] width 838 height 36
paste input "Their spoken and written English is very good. They communicate clearly and con…"
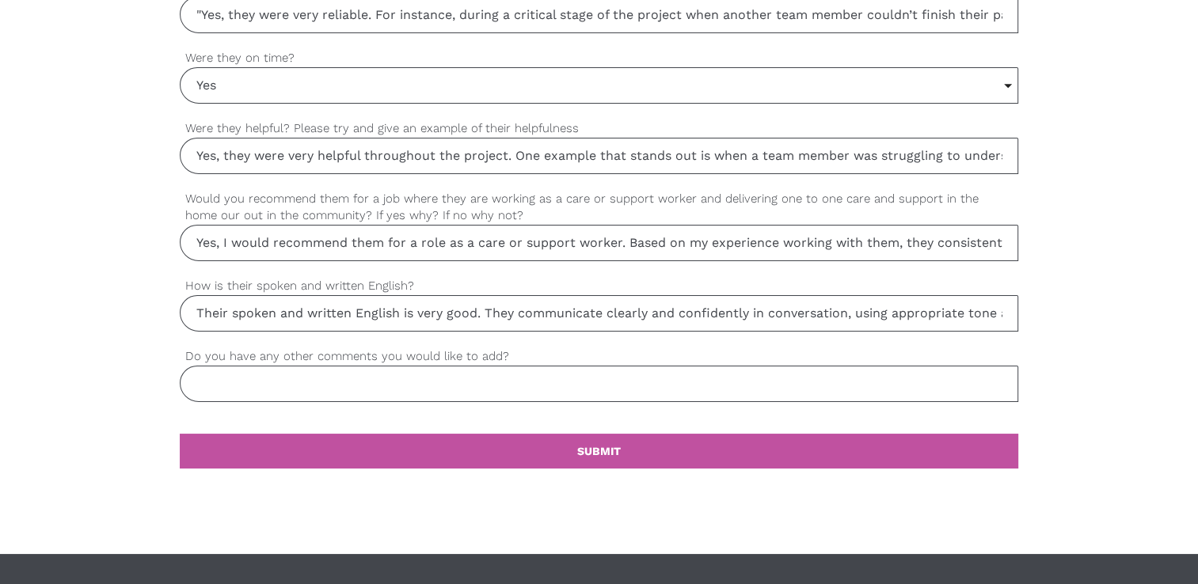
scroll to position [0, 269]
click at [1008, 309] on input "Their spoken and written English is very good. They communicate clearly and con…" at bounding box center [599, 313] width 838 height 36
click at [1000, 309] on input "Their spoken and written English is very good. They communicate clearly and con…" at bounding box center [599, 313] width 838 height 36
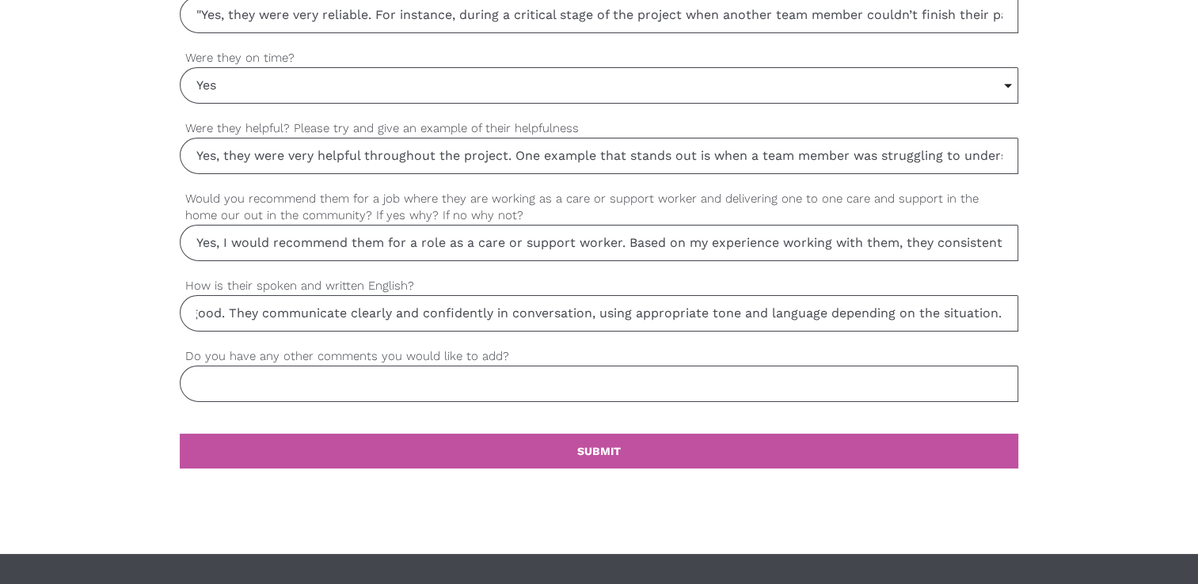
type input "Their spoken and written English is very good. They communicate clearly and con…"
drag, startPoint x: 187, startPoint y: 352, endPoint x: 498, endPoint y: 352, distance: 311.1
click at [498, 352] on label "Do you have any other comments you would like to add?" at bounding box center [599, 357] width 838 height 18
copy label "Do you have any other comments you would like to add?"
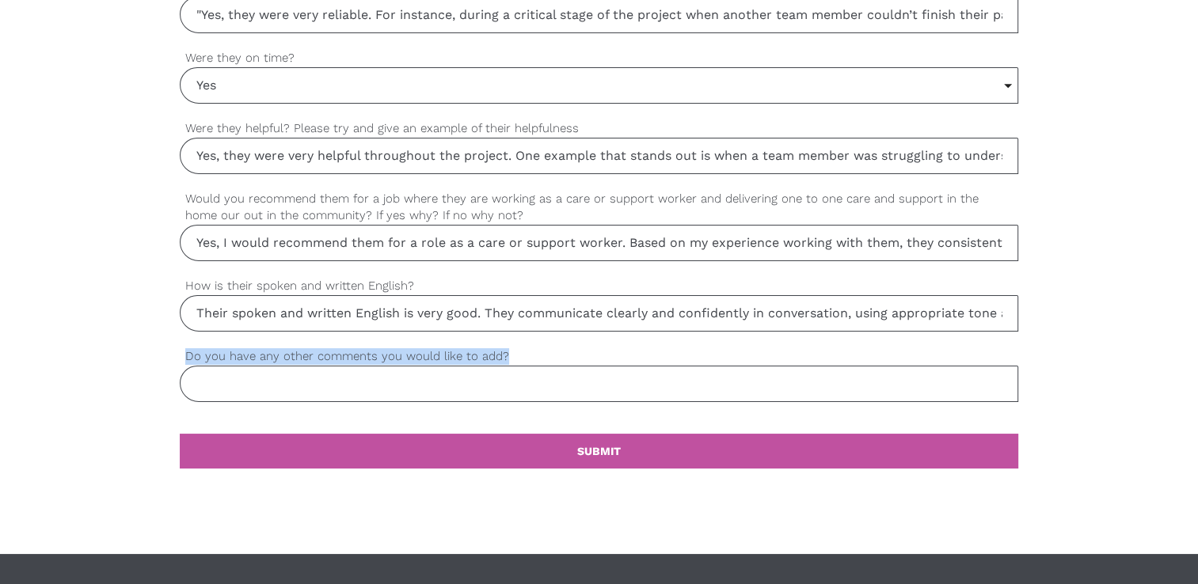
click at [504, 348] on label "Do you have any other comments you would like to add?" at bounding box center [599, 357] width 838 height 18
click at [504, 366] on input "Do you have any other comments you would like to add?" at bounding box center [599, 384] width 838 height 36
drag, startPoint x: 504, startPoint y: 347, endPoint x: 182, endPoint y: 355, distance: 321.5
click at [182, 355] on label "Do you have any other comments you would like to add?" at bounding box center [599, 357] width 838 height 18
copy label "Do you have any other comments you would like to add?"
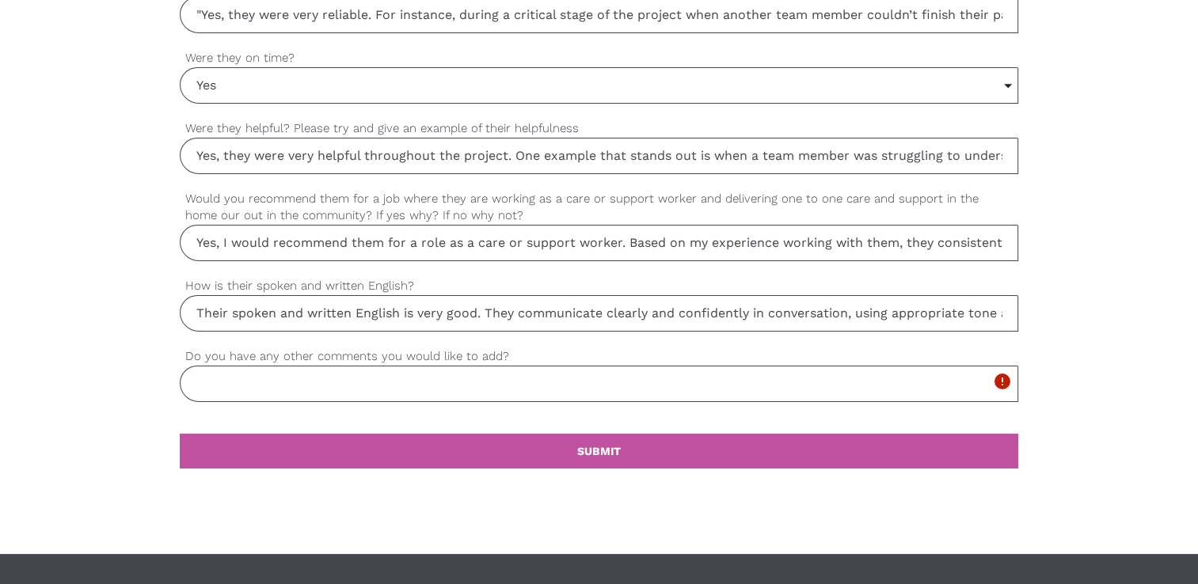
click at [196, 375] on input "Do you have any other comments you would like to add?" at bounding box center [599, 384] width 838 height 36
paste input "Yes, I’d just add that they have a positive attitude and a calm, respectful app…"
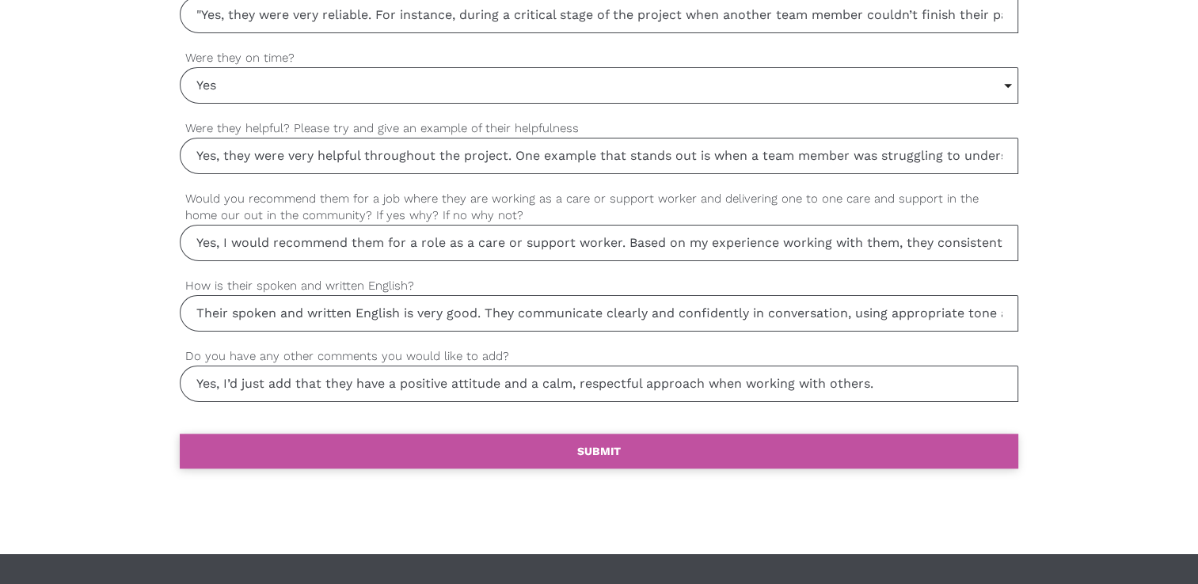
type input "Yes, I’d just add that they have a positive attitude and a calm, respectful app…"
click at [442, 443] on link "settings SUBMIT" at bounding box center [599, 451] width 838 height 35
